Goal: Task Accomplishment & Management: Manage account settings

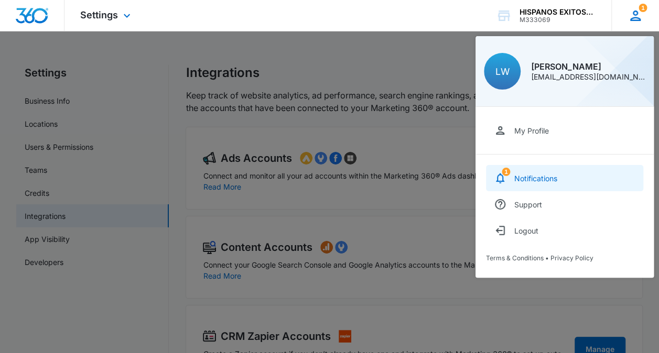
click at [548, 178] on div "Notifications" at bounding box center [535, 178] width 43 height 9
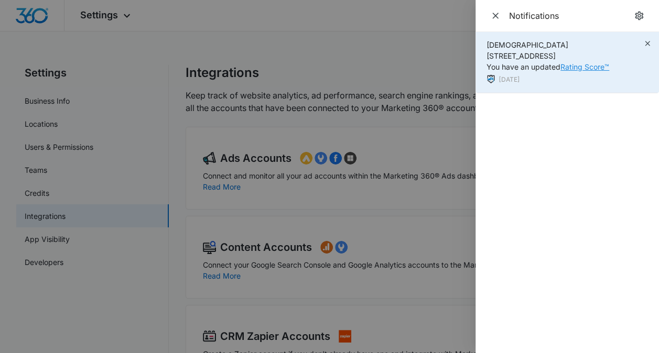
click at [582, 70] on link "Rating Score™" at bounding box center [585, 66] width 49 height 9
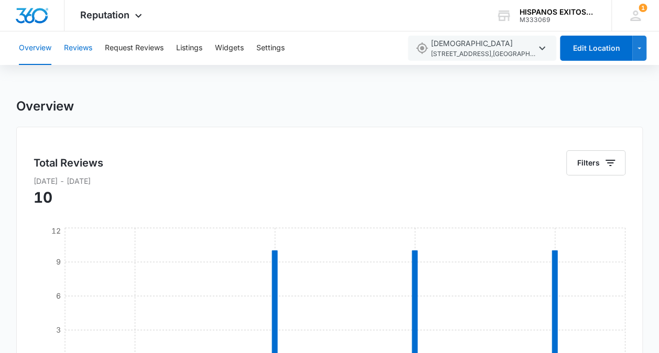
click at [91, 50] on button "Reviews" at bounding box center [78, 48] width 28 height 34
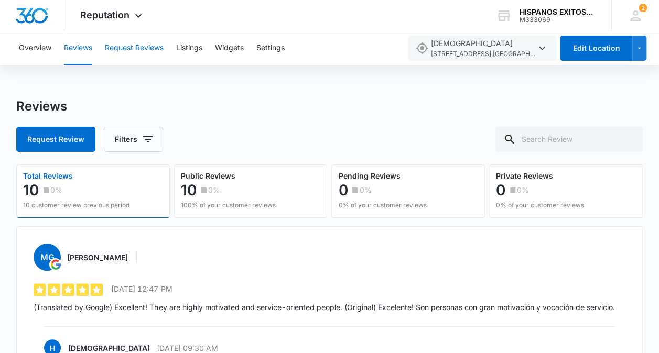
click at [156, 47] on button "Request Reviews" at bounding box center [134, 48] width 59 height 34
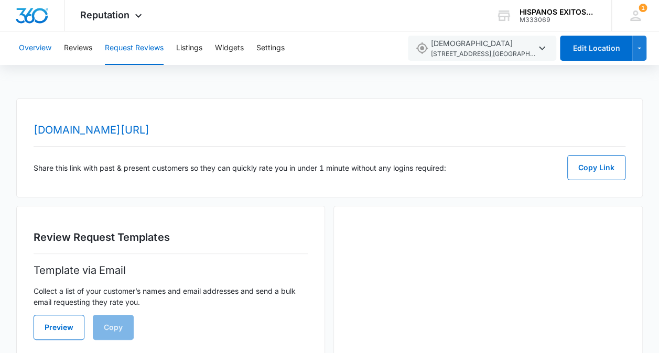
click at [25, 52] on button "Overview" at bounding box center [35, 48] width 33 height 34
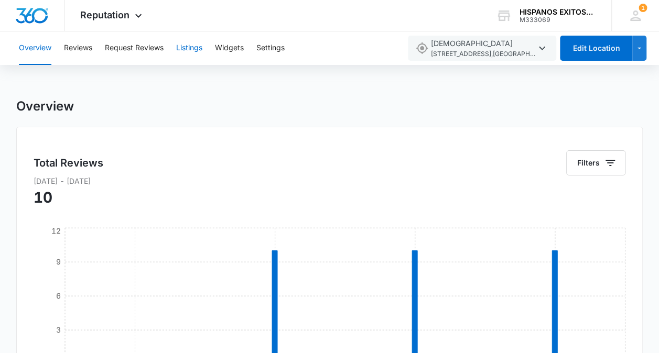
click at [192, 47] on button "Listings" at bounding box center [189, 48] width 26 height 34
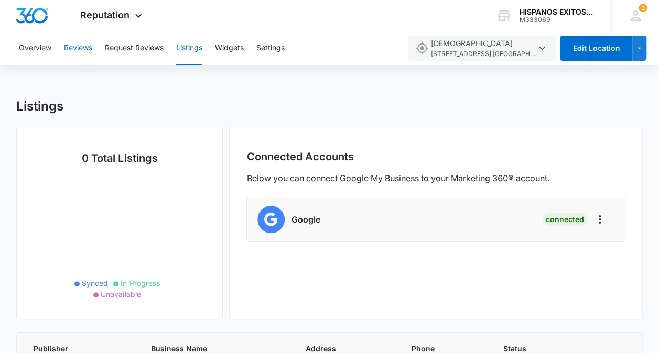
click at [92, 50] on button "Reviews" at bounding box center [78, 48] width 28 height 34
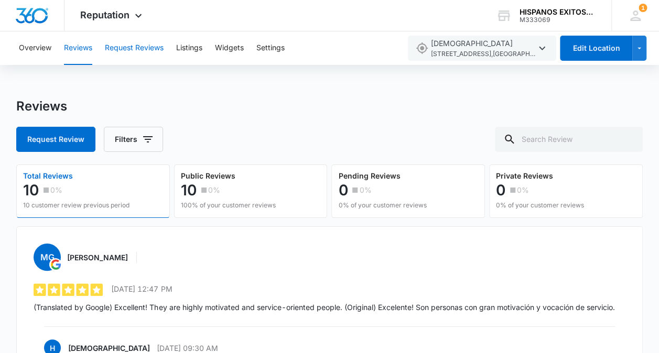
click at [157, 51] on button "Request Reviews" at bounding box center [134, 48] width 59 height 34
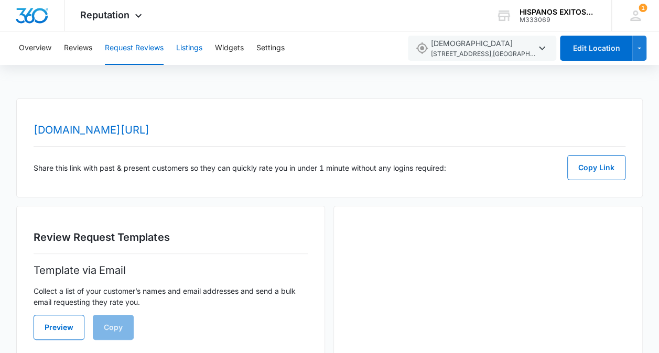
click at [190, 49] on button "Listings" at bounding box center [189, 48] width 26 height 34
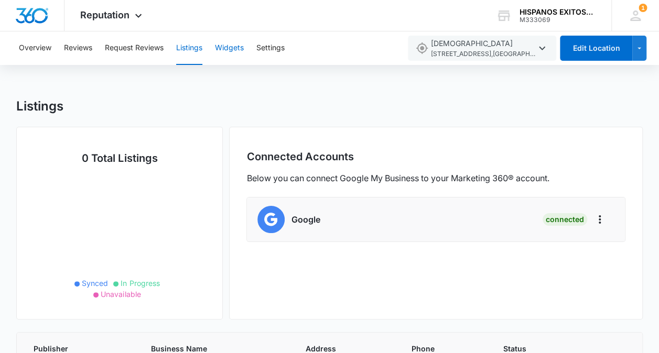
click at [237, 47] on button "Widgets" at bounding box center [229, 48] width 29 height 34
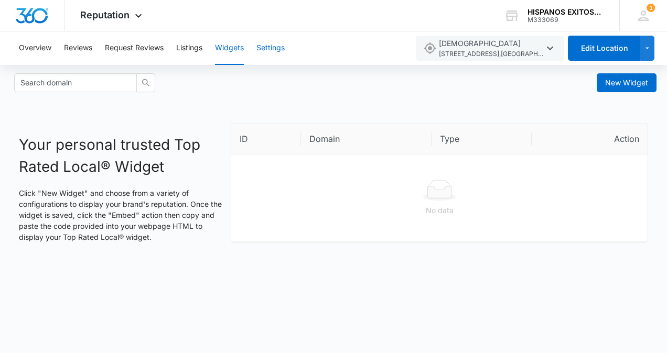
click at [276, 50] on button "Settings" at bounding box center [270, 48] width 28 height 34
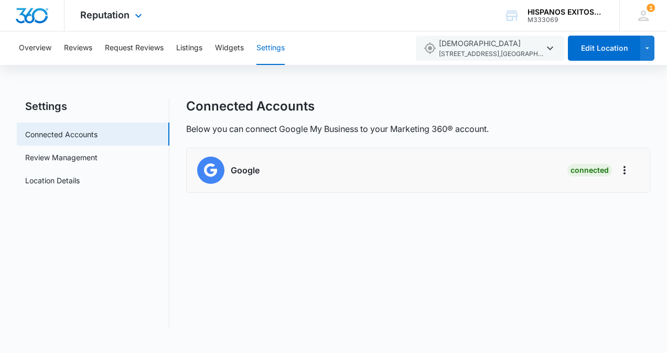
click at [29, 21] on img "Dashboard" at bounding box center [32, 16] width 34 height 16
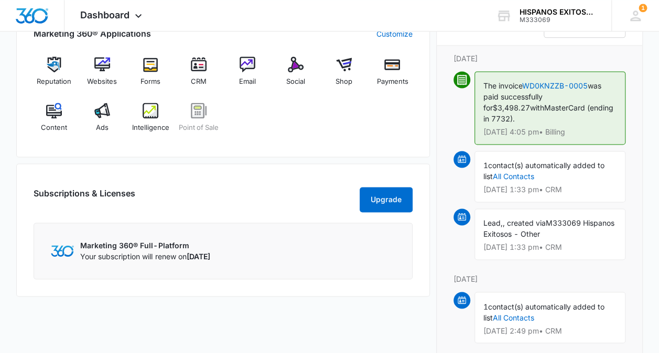
scroll to position [682, 0]
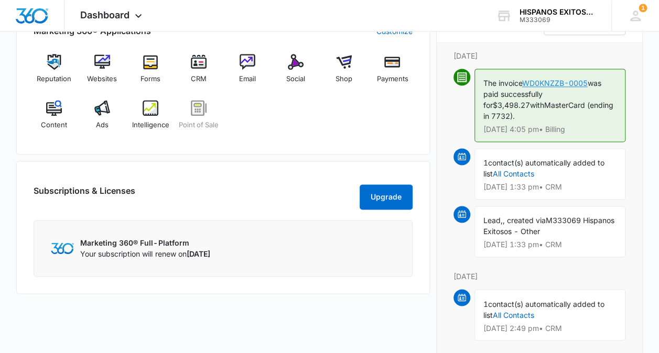
click at [553, 80] on link "WD0KNZZB-0005" at bounding box center [555, 83] width 66 height 9
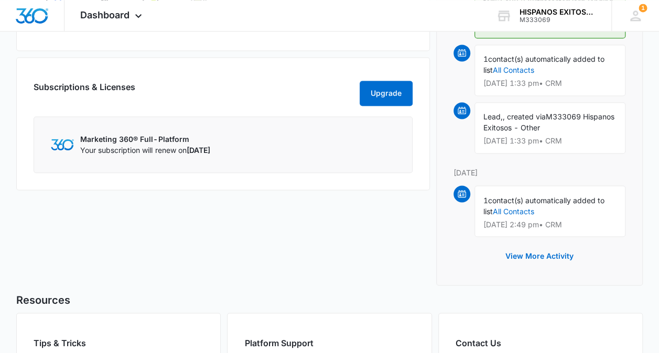
scroll to position [787, 0]
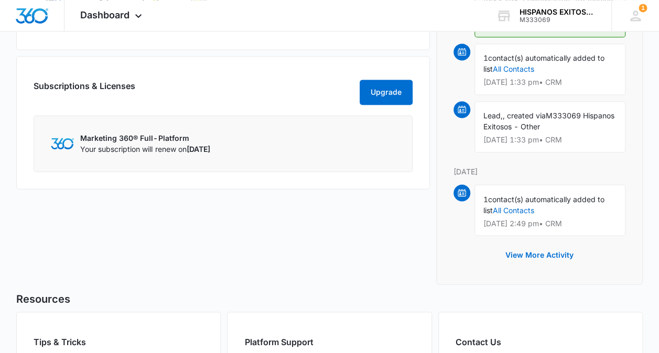
click at [210, 154] on span "[DATE]" at bounding box center [198, 149] width 24 height 9
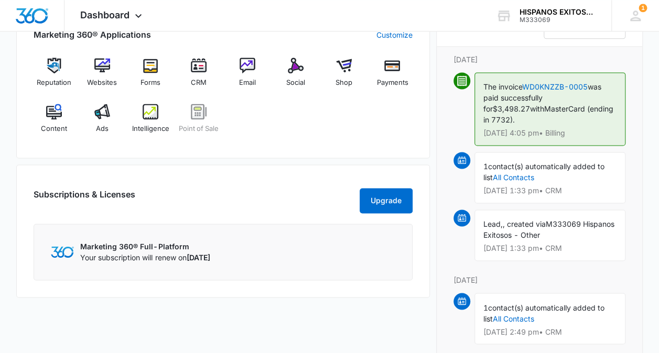
scroll to position [629, 0]
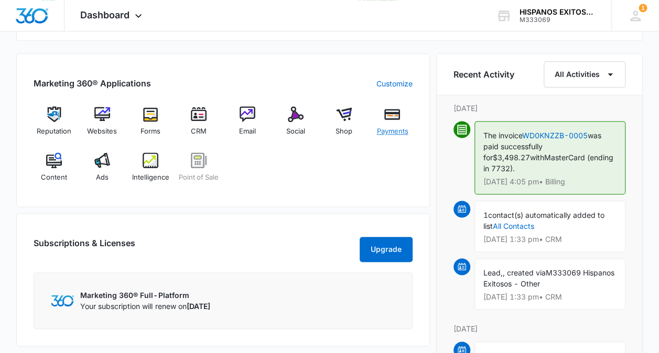
click at [396, 122] on div "Payments" at bounding box center [392, 125] width 40 height 38
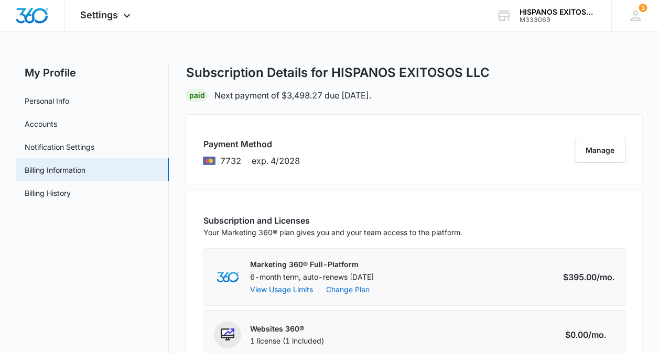
click at [210, 157] on icon at bounding box center [209, 161] width 13 height 8
click at [603, 143] on button "Manage" at bounding box center [600, 150] width 51 height 25
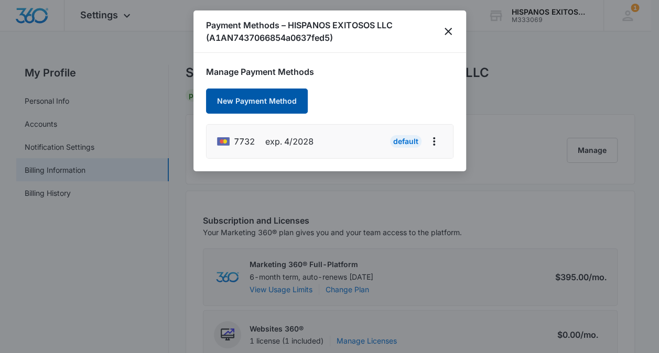
click at [274, 93] on button "New Payment Method" at bounding box center [257, 101] width 102 height 25
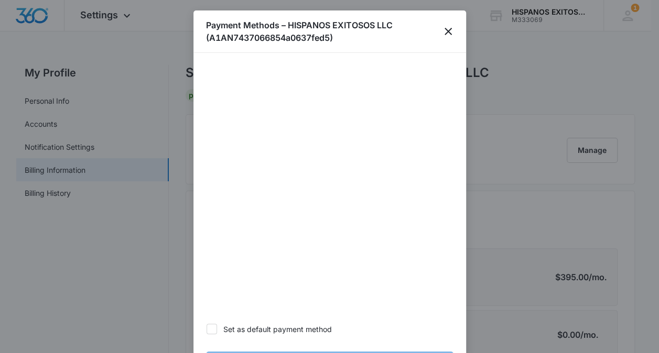
scroll to position [32, 0]
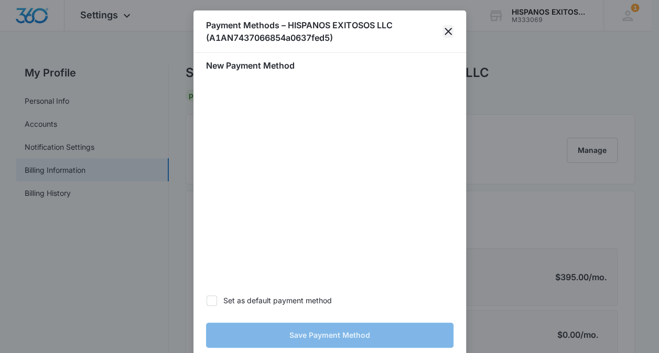
click at [448, 33] on icon "close" at bounding box center [448, 31] width 13 height 13
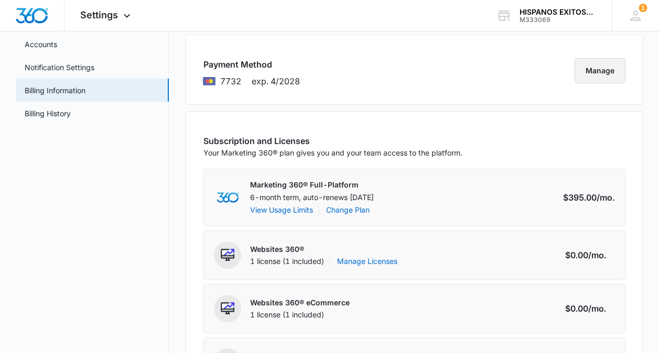
scroll to position [0, 0]
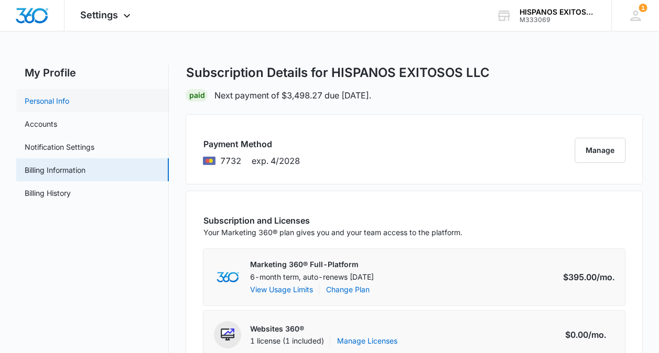
click at [60, 101] on link "Personal Info" at bounding box center [47, 100] width 45 height 11
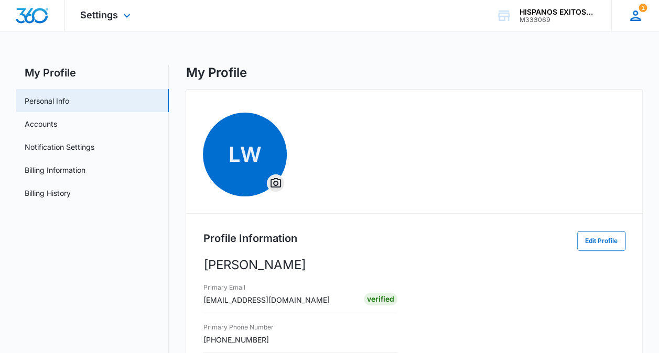
click at [634, 17] on icon at bounding box center [635, 15] width 10 height 10
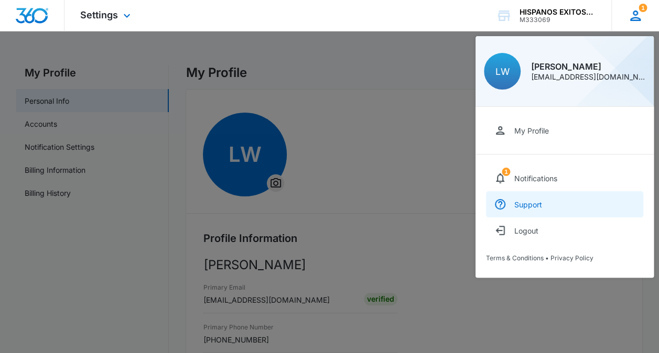
click at [520, 201] on div "Support" at bounding box center [528, 204] width 28 height 9
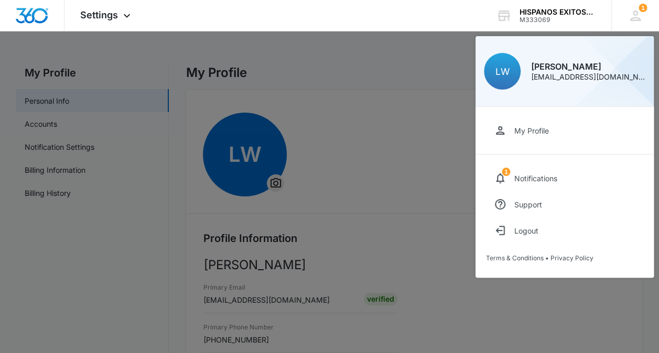
click at [379, 125] on div at bounding box center [329, 176] width 659 height 353
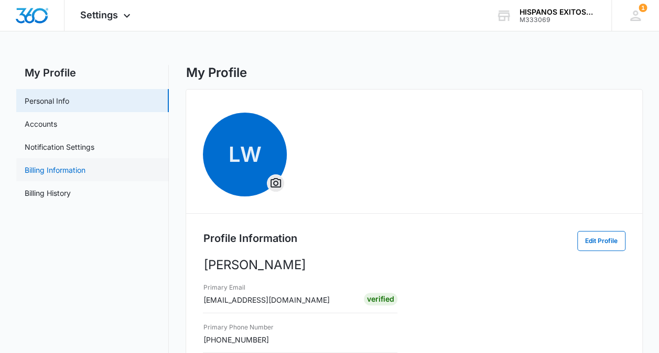
click at [85, 166] on link "Billing Information" at bounding box center [55, 170] width 61 height 11
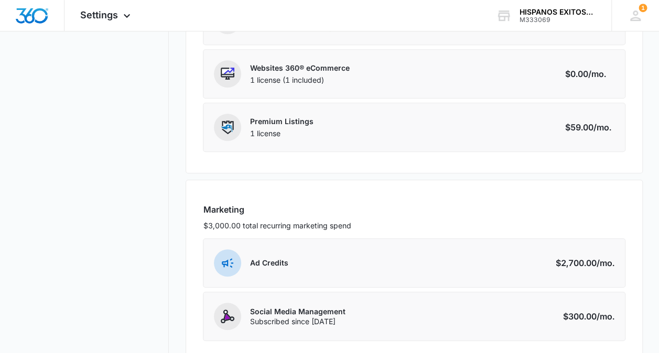
scroll to position [422, 0]
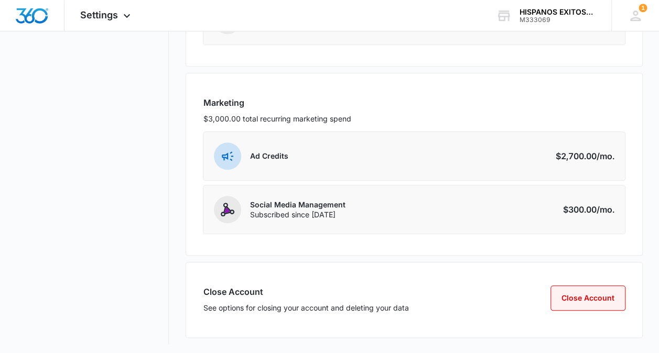
click at [579, 288] on button "Close Account" at bounding box center [588, 298] width 75 height 25
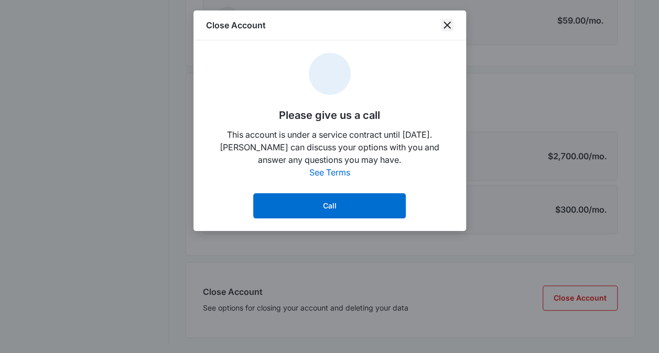
click at [450, 21] on icon "close" at bounding box center [447, 25] width 13 height 13
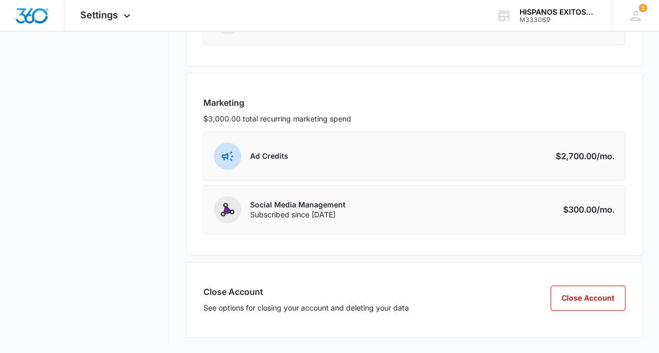
drag, startPoint x: 443, startPoint y: 279, endPoint x: 433, endPoint y: 285, distance: 11.3
click at [439, 281] on div "Close Account See options for closing your account and deleting your data Close…" at bounding box center [414, 300] width 457 height 76
click at [358, 303] on p "See options for closing your account and deleting your data" at bounding box center [306, 308] width 206 height 11
click at [597, 293] on button "Close Account" at bounding box center [588, 298] width 75 height 25
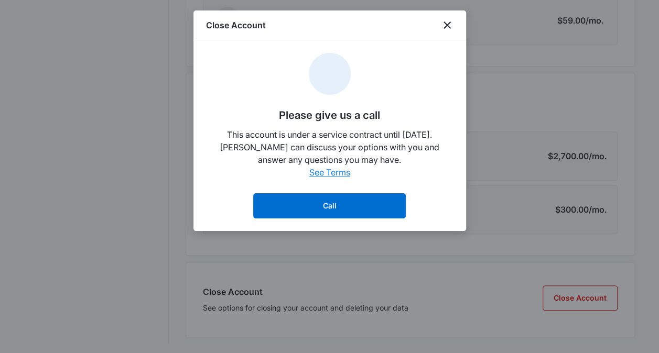
click at [333, 171] on link "See Terms" at bounding box center [329, 172] width 41 height 10
click at [340, 68] on span "MR" at bounding box center [330, 74] width 42 height 42
click at [442, 26] on icon "close" at bounding box center [447, 25] width 13 height 13
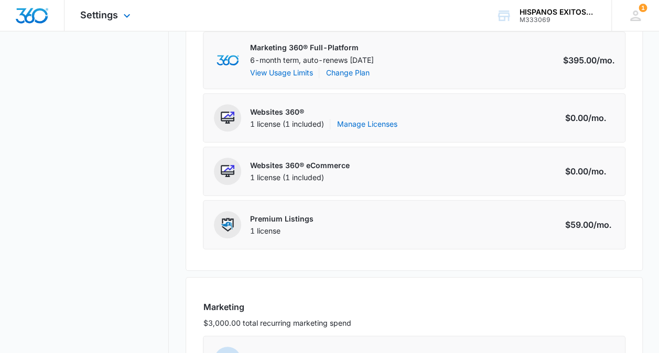
scroll to position [159, 0]
